Goal: Submit feedback/report problem: Submit feedback/report problem

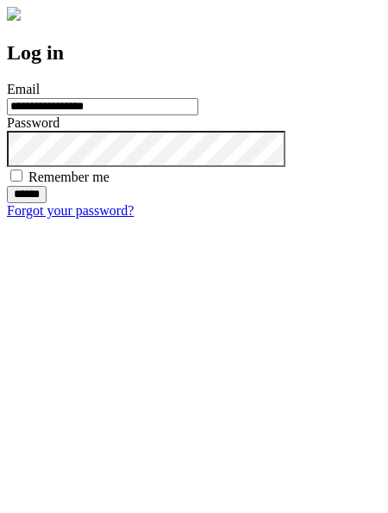
click at [47, 203] on input "******" at bounding box center [27, 194] width 40 height 17
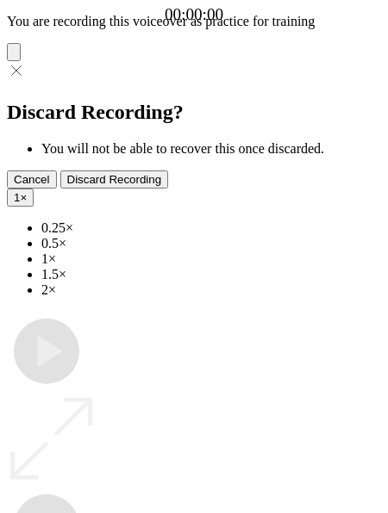
type input "**********"
